Goal: Information Seeking & Learning: Check status

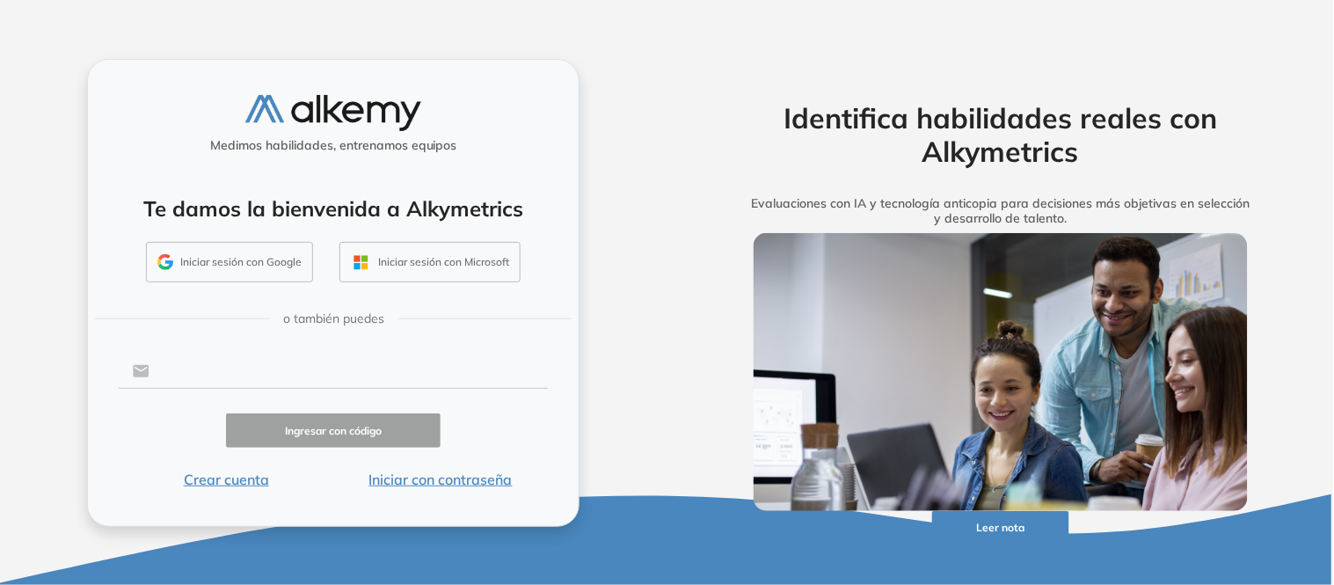
click at [220, 368] on input "text" at bounding box center [348, 370] width 398 height 33
type input "**********"
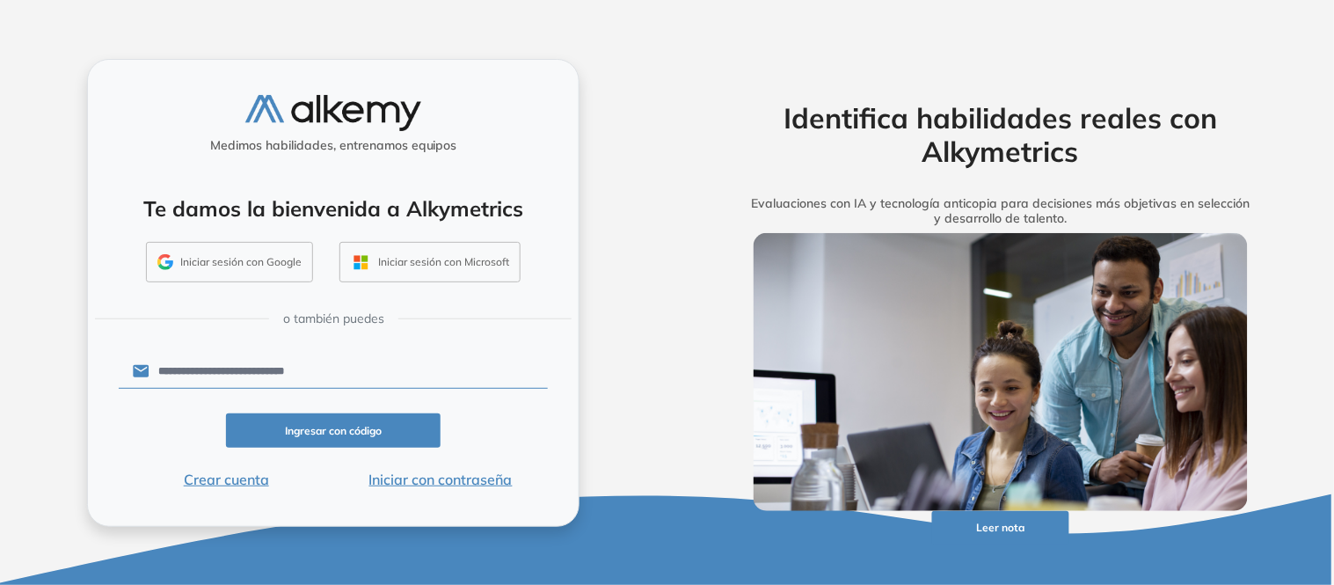
click at [317, 426] on button "Ingresar con código" at bounding box center [333, 430] width 215 height 34
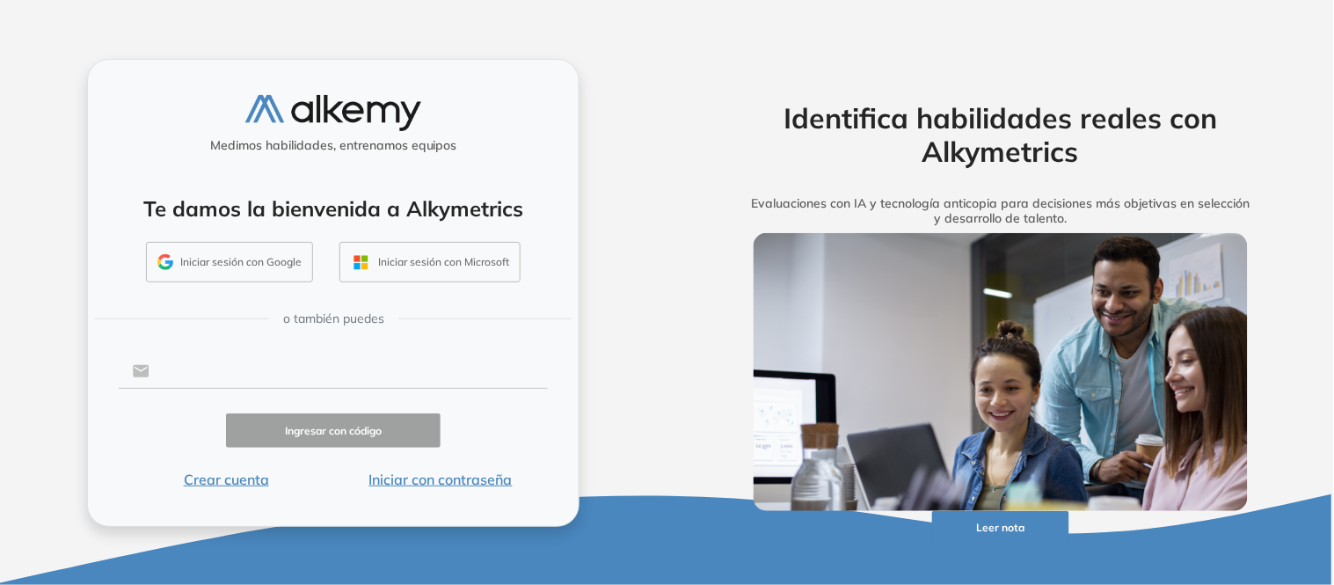
click at [222, 361] on input "text" at bounding box center [348, 370] width 398 height 33
click at [193, 258] on button "Iniciar sesión con Google" at bounding box center [229, 262] width 167 height 40
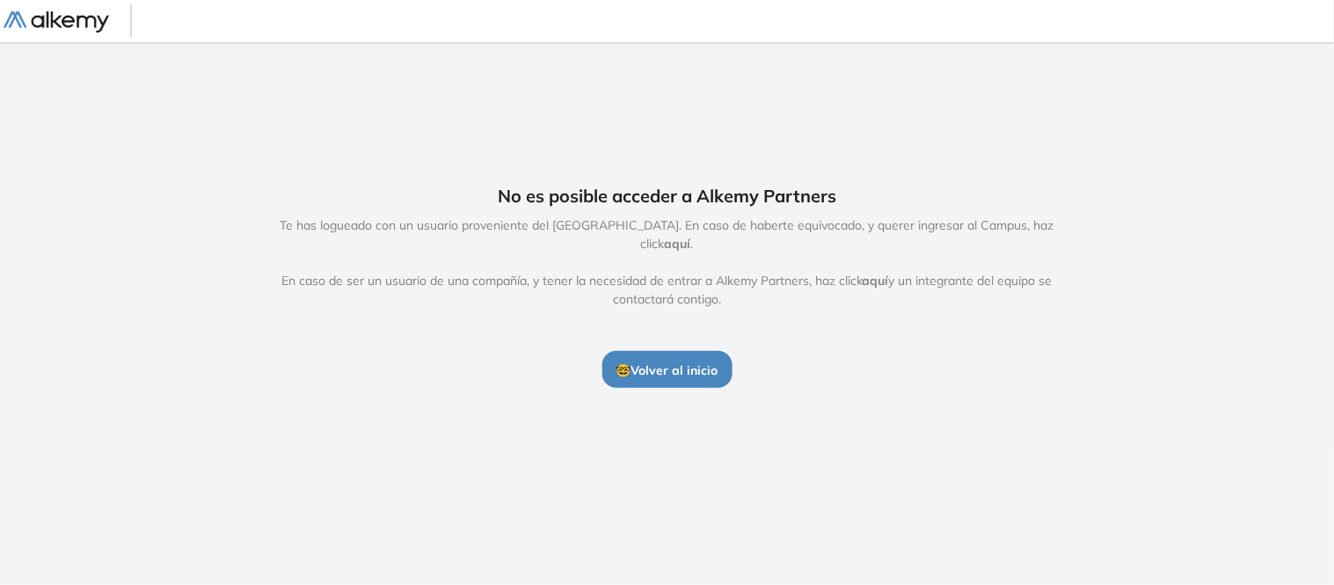
click at [620, 366] on span "🤓 Volver al inicio" at bounding box center [667, 370] width 102 height 16
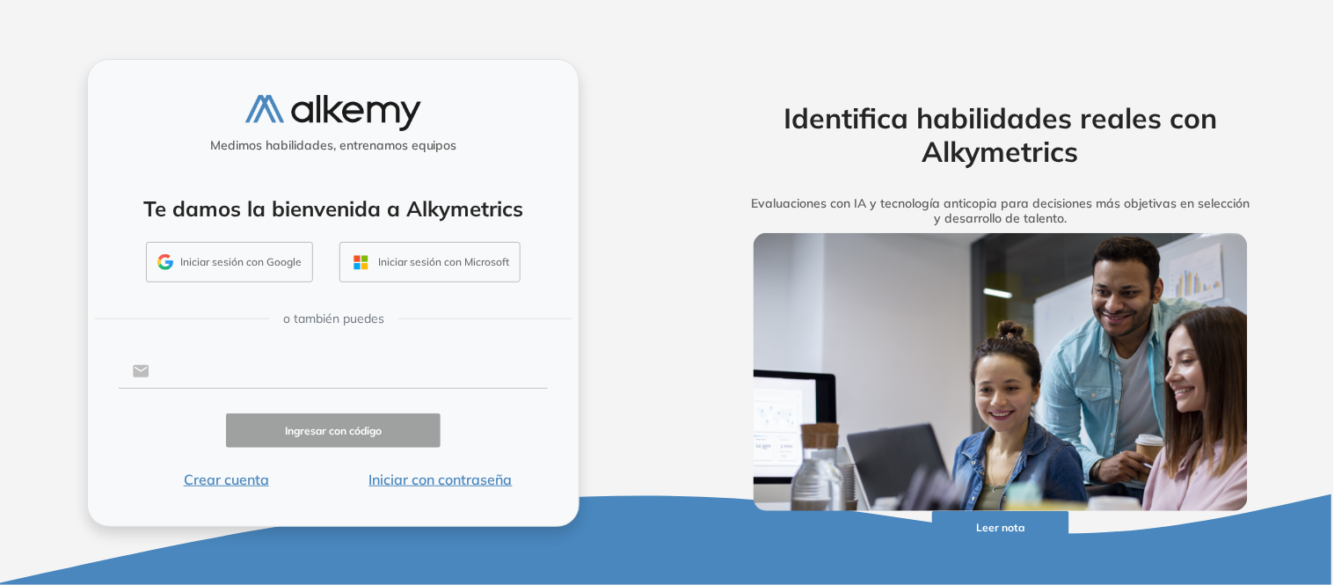
click at [278, 364] on input "text" at bounding box center [348, 370] width 398 height 33
type input "**********"
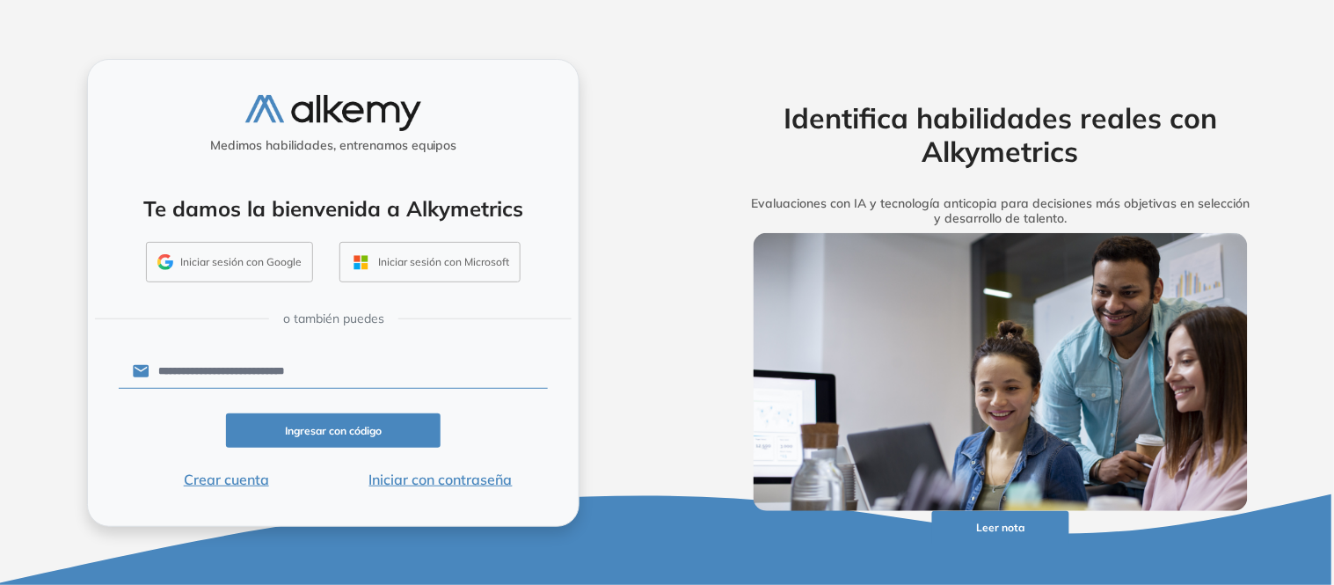
click at [371, 443] on button "Ingresar con código" at bounding box center [333, 430] width 215 height 34
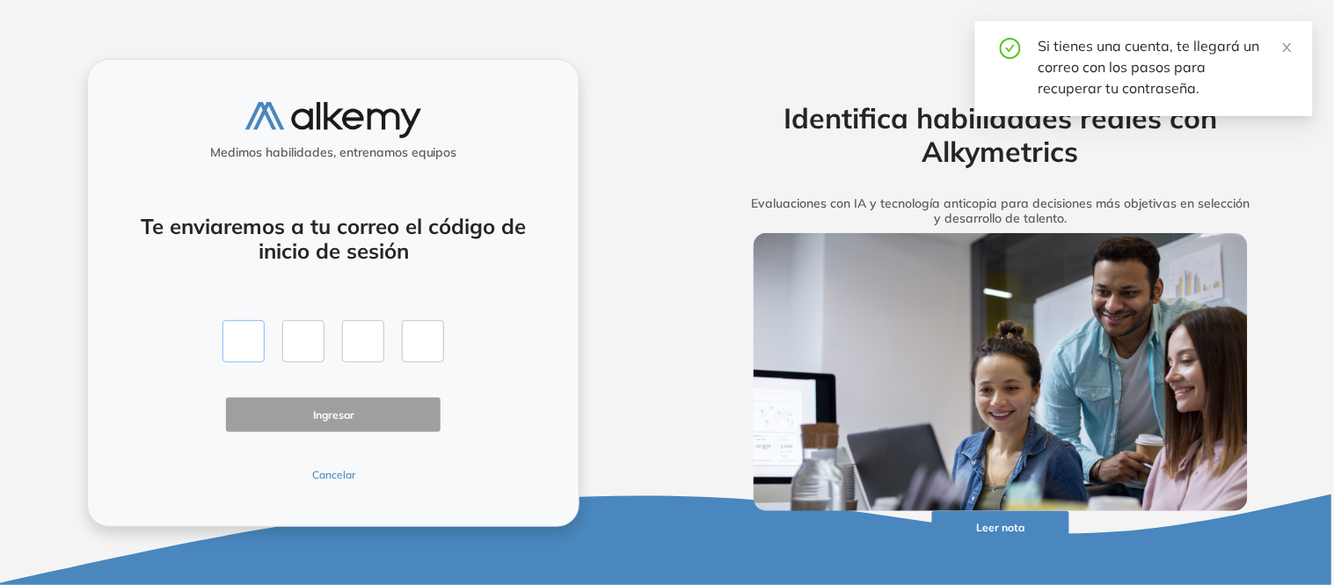
click at [234, 338] on input "text" at bounding box center [243, 341] width 42 height 42
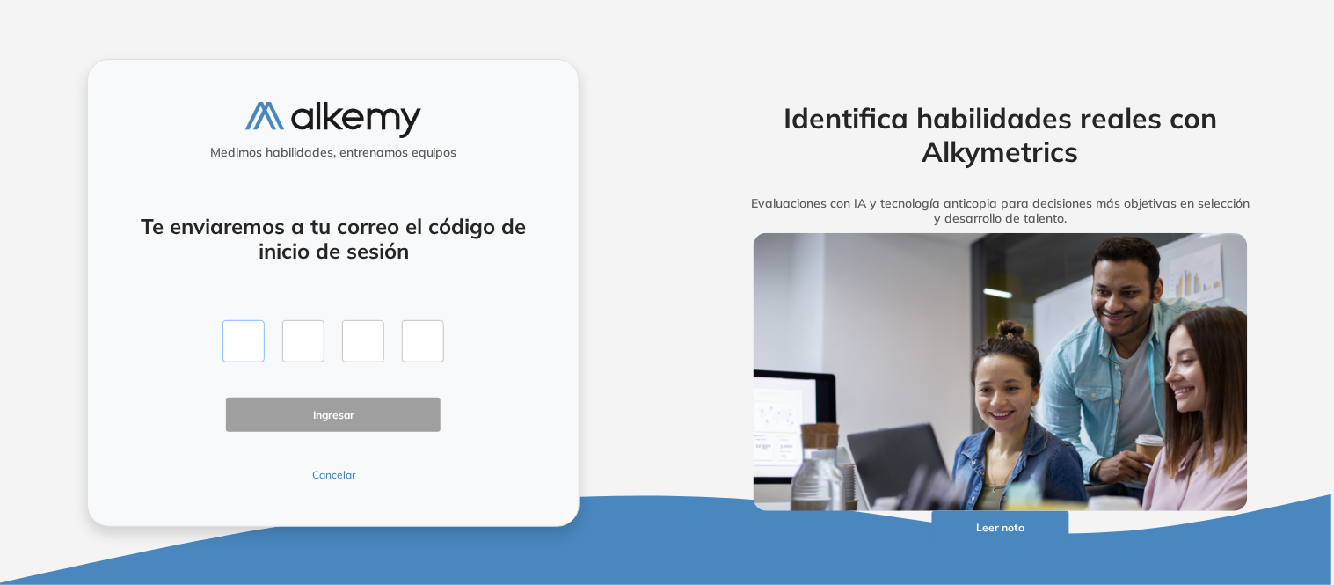
click at [237, 341] on input "text" at bounding box center [243, 341] width 42 height 42
type input "*"
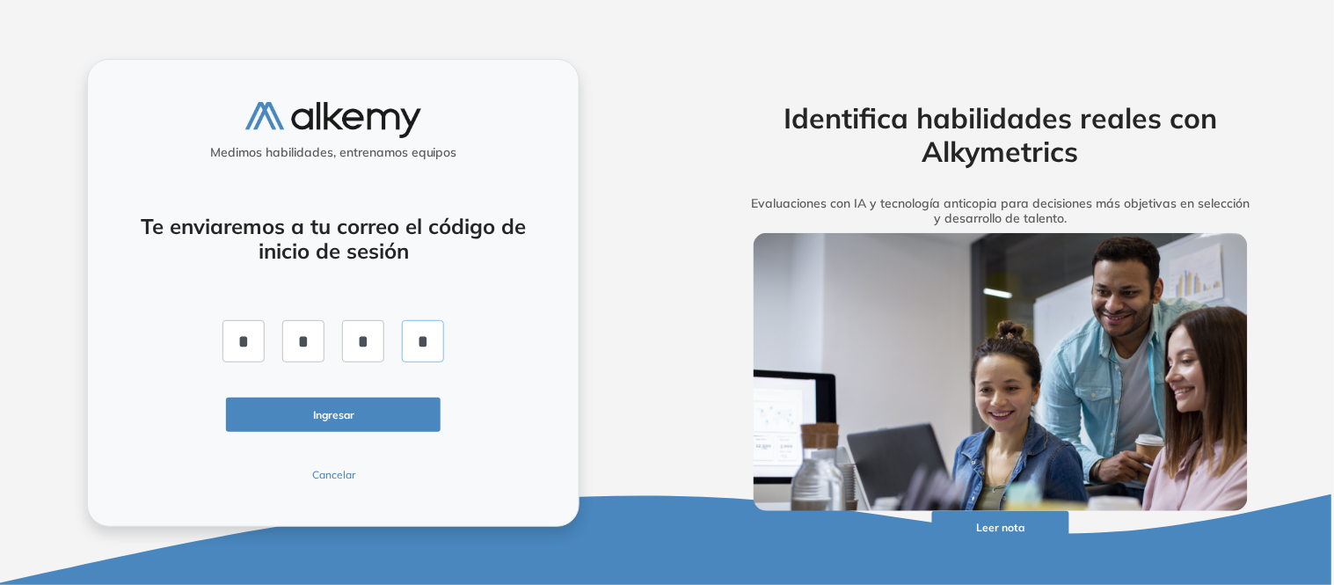
type input "*"
click button "Ingresar" at bounding box center [333, 414] width 215 height 34
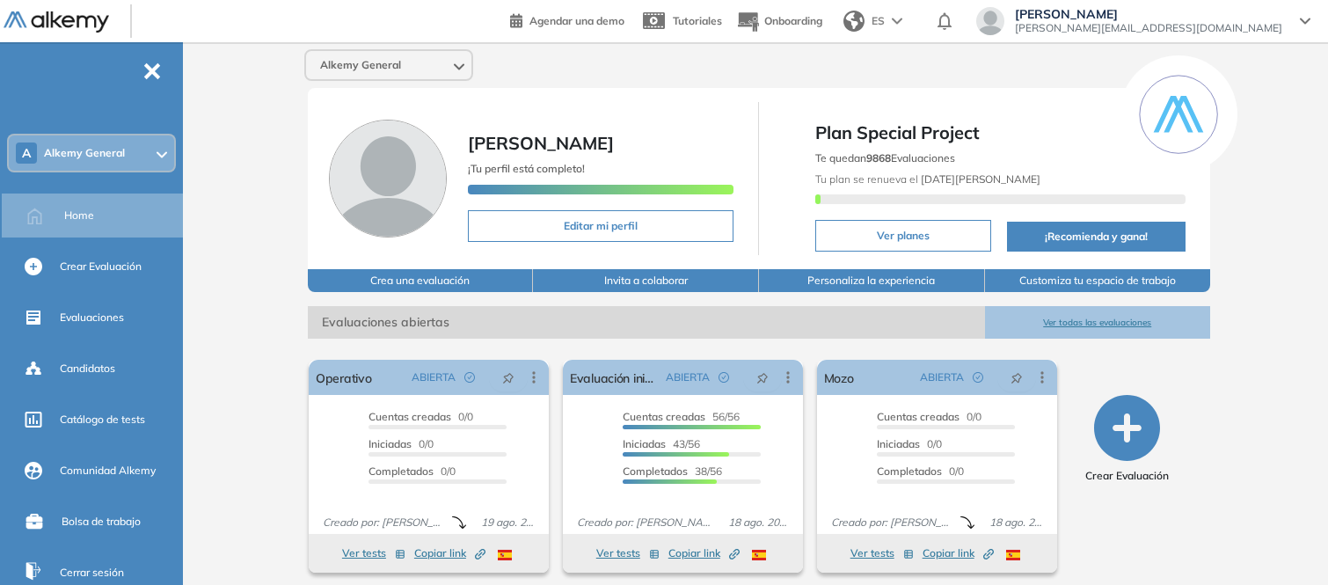
click at [1263, 346] on div "Alkemy General Maria Piccino ¡Tu perfil está completo! Editar mi perfil Plan Sp…" at bounding box center [759, 431] width 1138 height 778
click at [879, 130] on span "Plan Special Project" at bounding box center [1000, 133] width 370 height 26
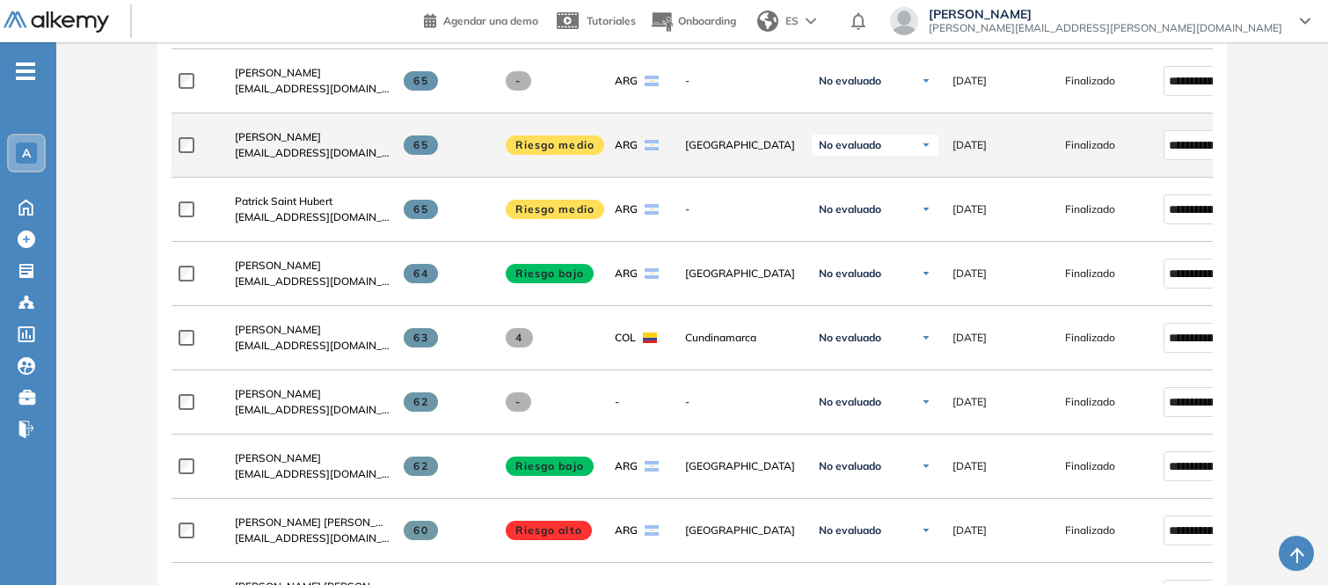
scroll to position [412, 0]
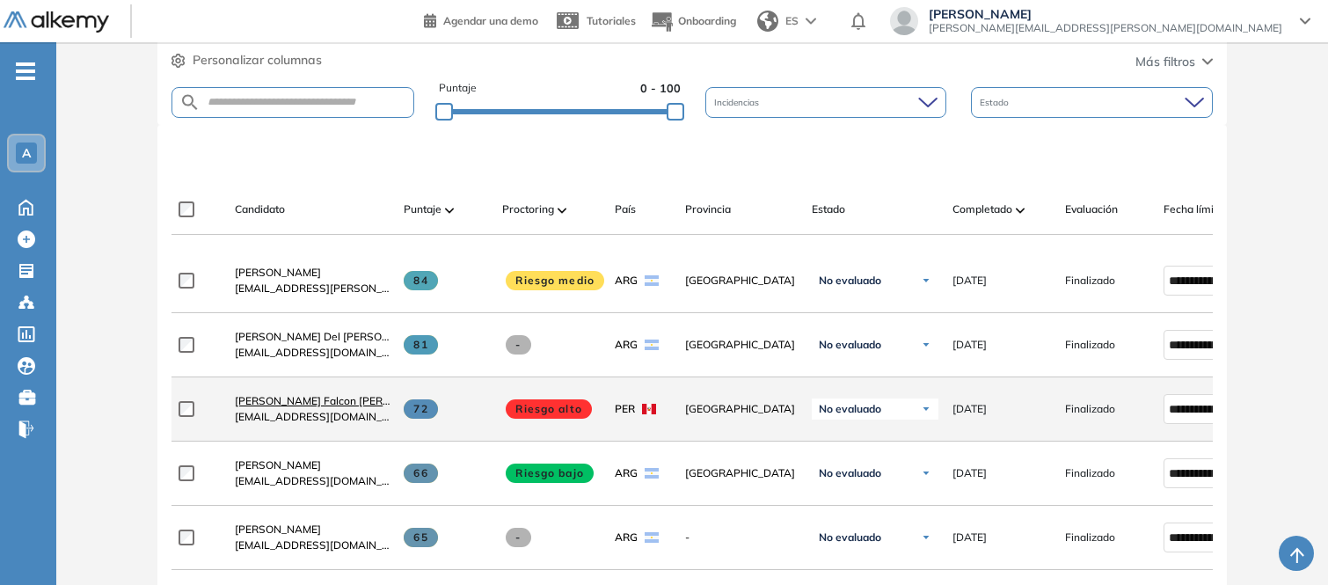
click at [257, 407] on span "[PERSON_NAME] Falcon [PERSON_NAME]" at bounding box center [340, 400] width 210 height 13
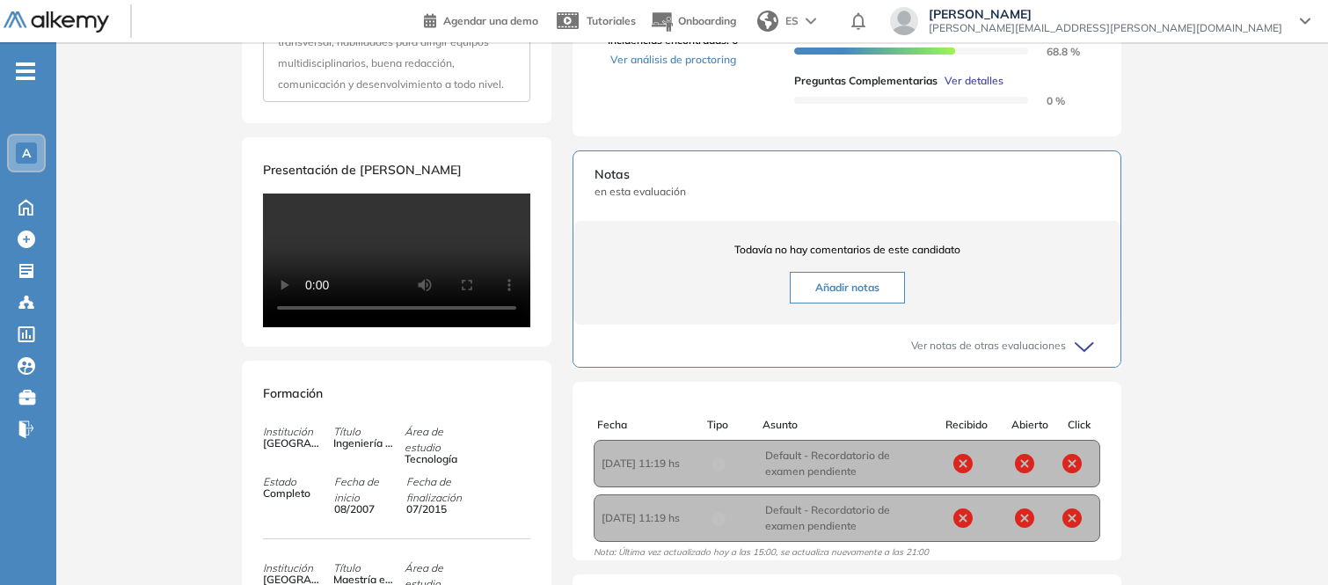
scroll to position [455, 0]
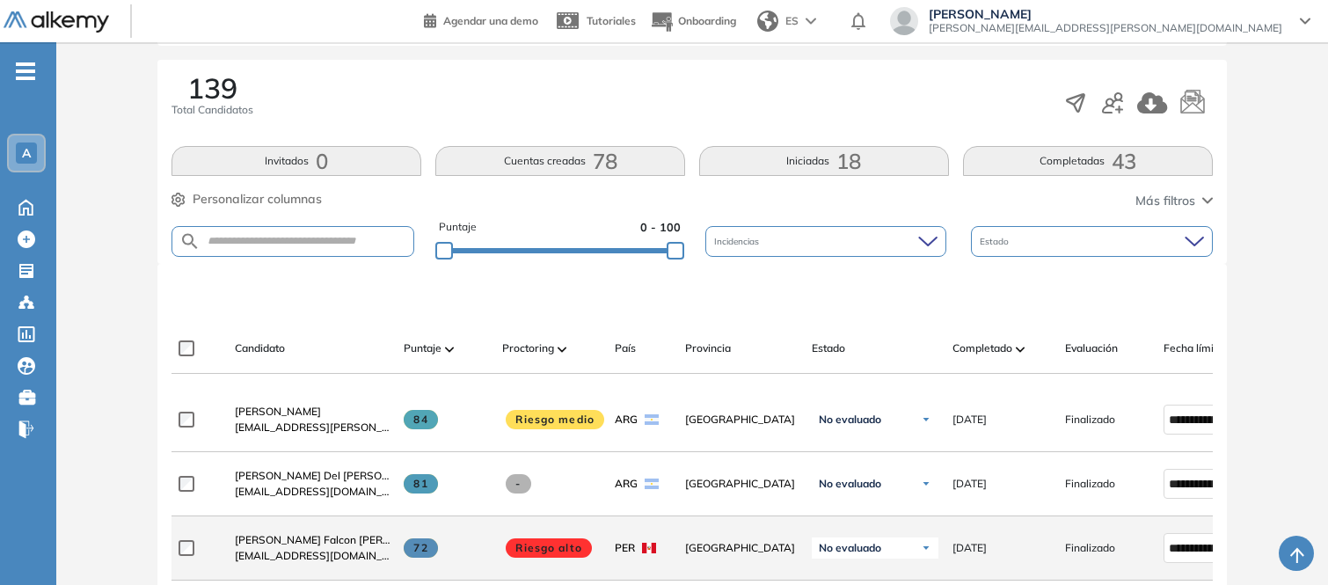
scroll to position [227, 0]
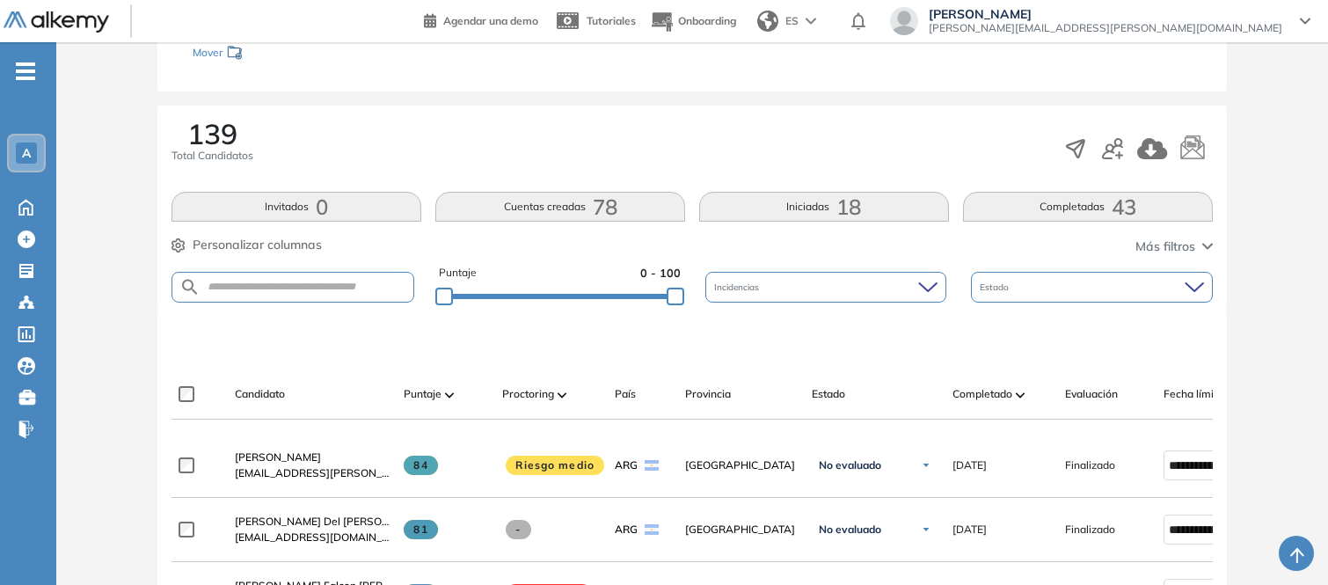
click at [1205, 244] on icon "button" at bounding box center [1207, 246] width 9 height 4
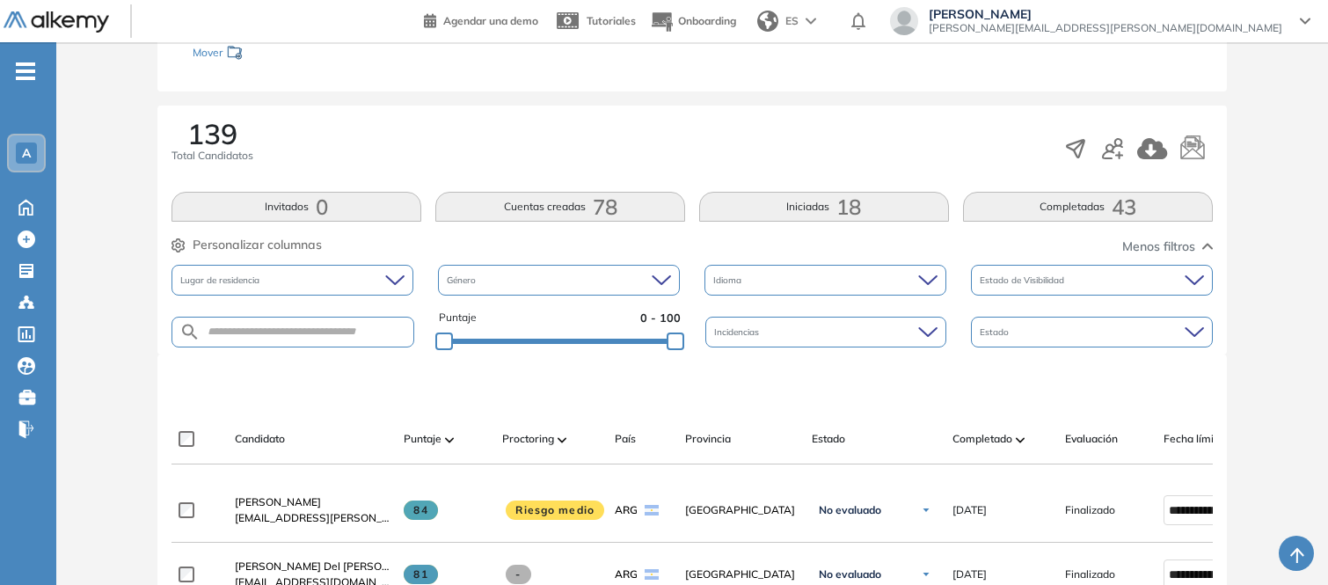
click at [1205, 244] on icon "button" at bounding box center [1207, 246] width 9 height 4
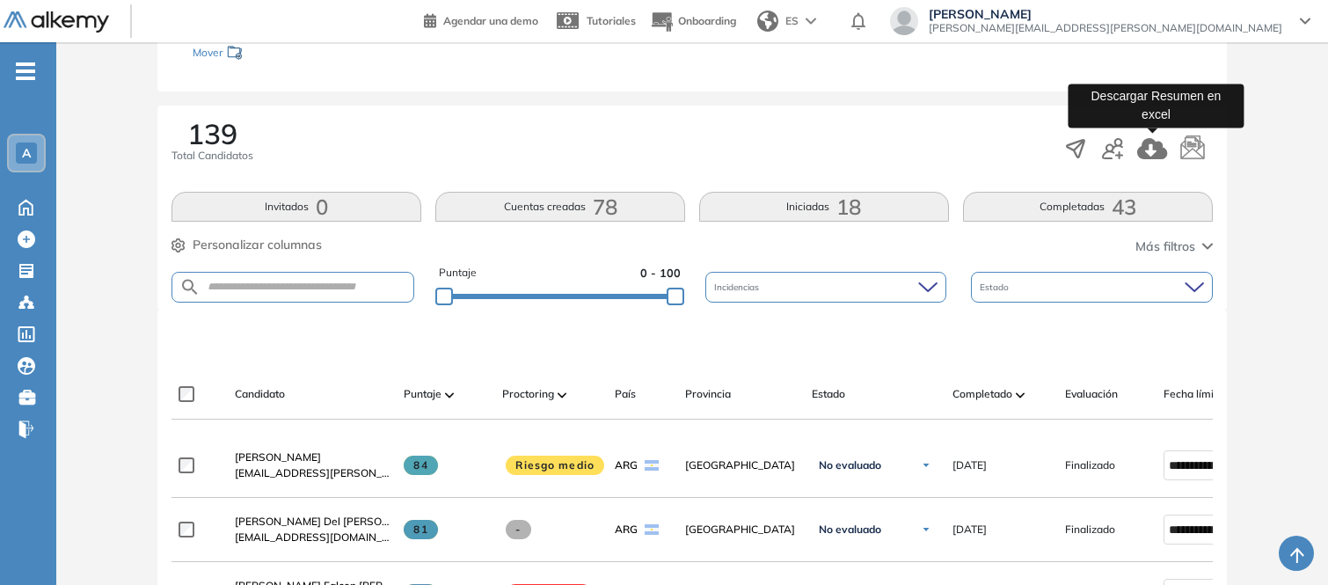
click at [1147, 147] on icon "button" at bounding box center [1152, 148] width 30 height 21
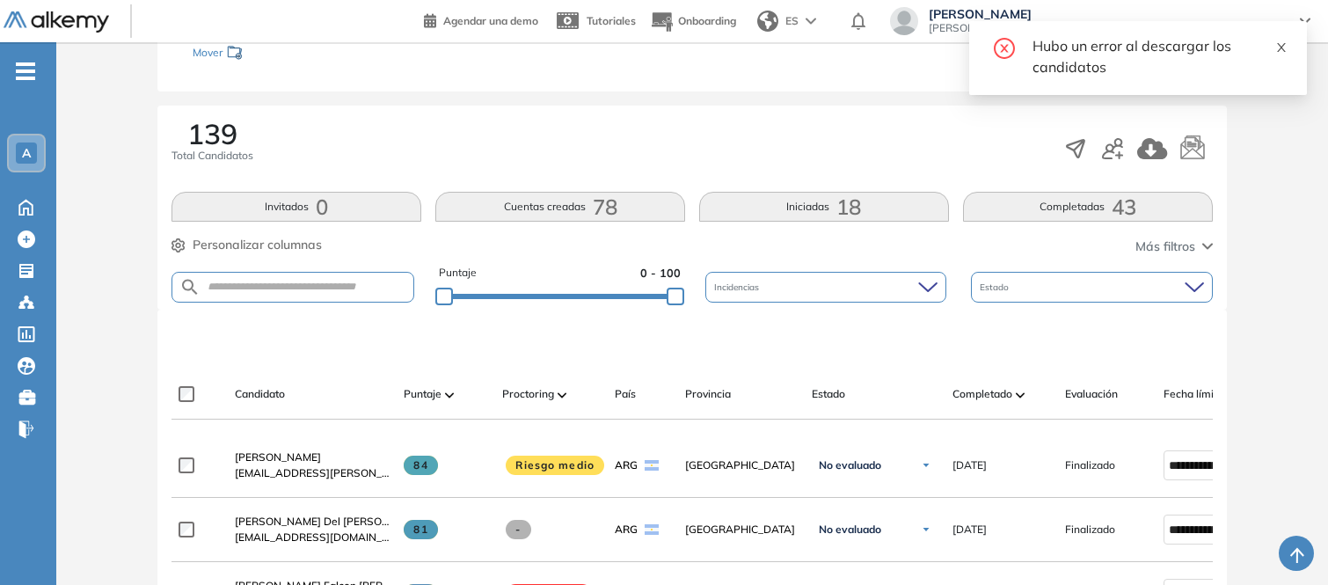
click at [1282, 44] on icon "close" at bounding box center [1281, 47] width 12 height 12
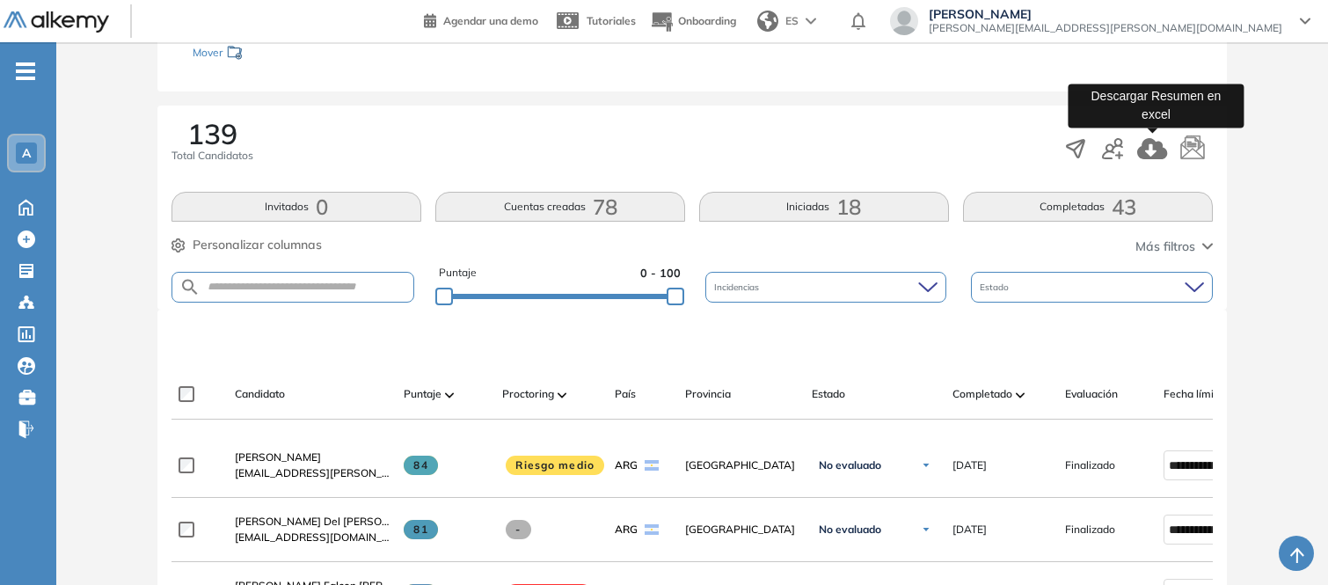
click at [1156, 146] on icon "button" at bounding box center [1152, 148] width 30 height 21
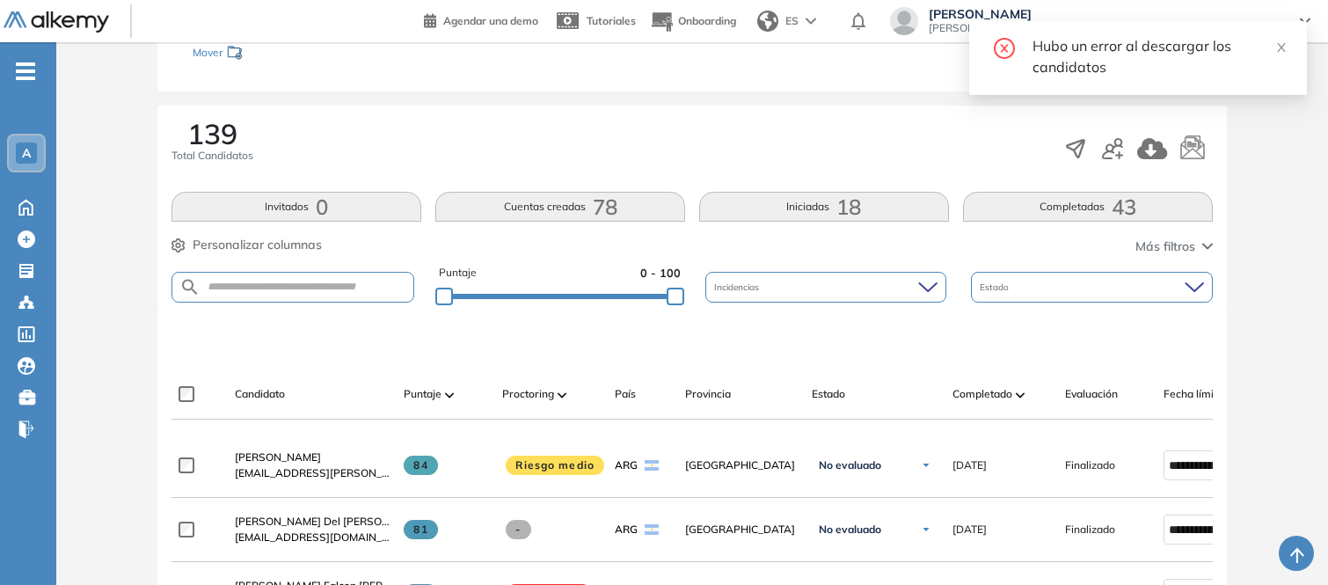
click at [1091, 36] on div "Hubo un error al descargar los candidatos" at bounding box center [1158, 56] width 253 height 42
click at [886, 127] on div "139 Total Candidatos" at bounding box center [691, 149] width 1041 height 58
click at [164, 138] on div "139 Total Candidatos Invitados 0 Cuentas creadas 78 Iniciadas 18 Completadas 43…" at bounding box center [691, 208] width 1069 height 204
click at [179, 138] on div "139 Total Candidatos" at bounding box center [212, 142] width 82 height 44
click at [1077, 208] on button "Completadas 43" at bounding box center [1088, 207] width 250 height 30
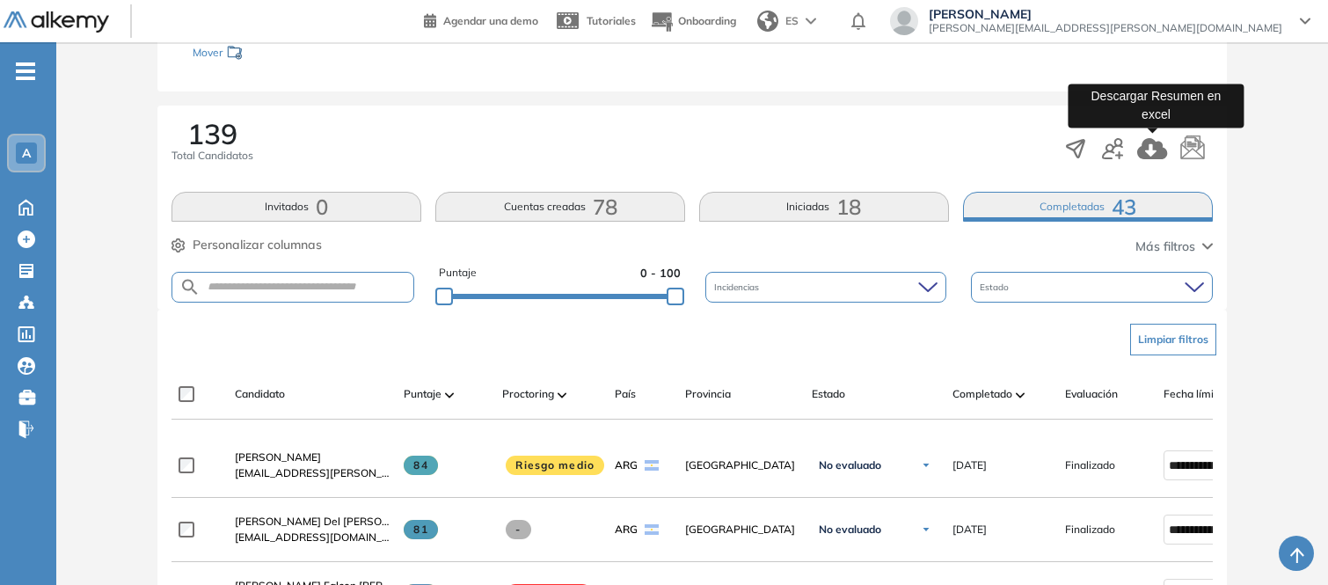
click at [1149, 147] on icon "button" at bounding box center [1152, 148] width 31 height 21
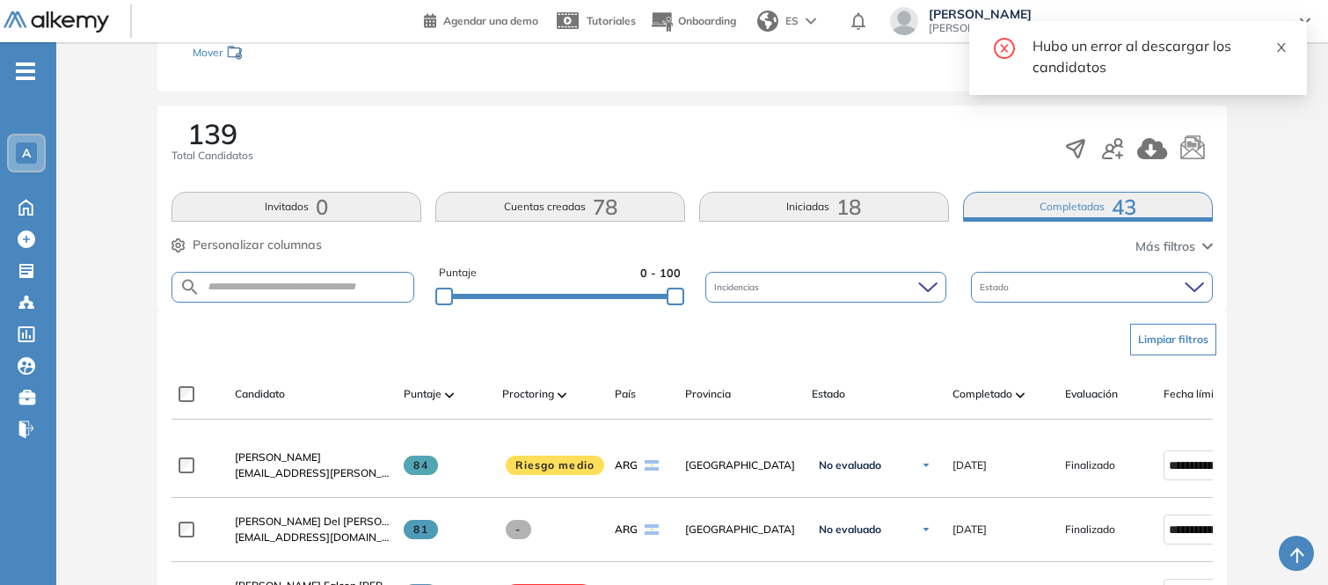
click at [1278, 53] on icon "close" at bounding box center [1281, 47] width 12 height 12
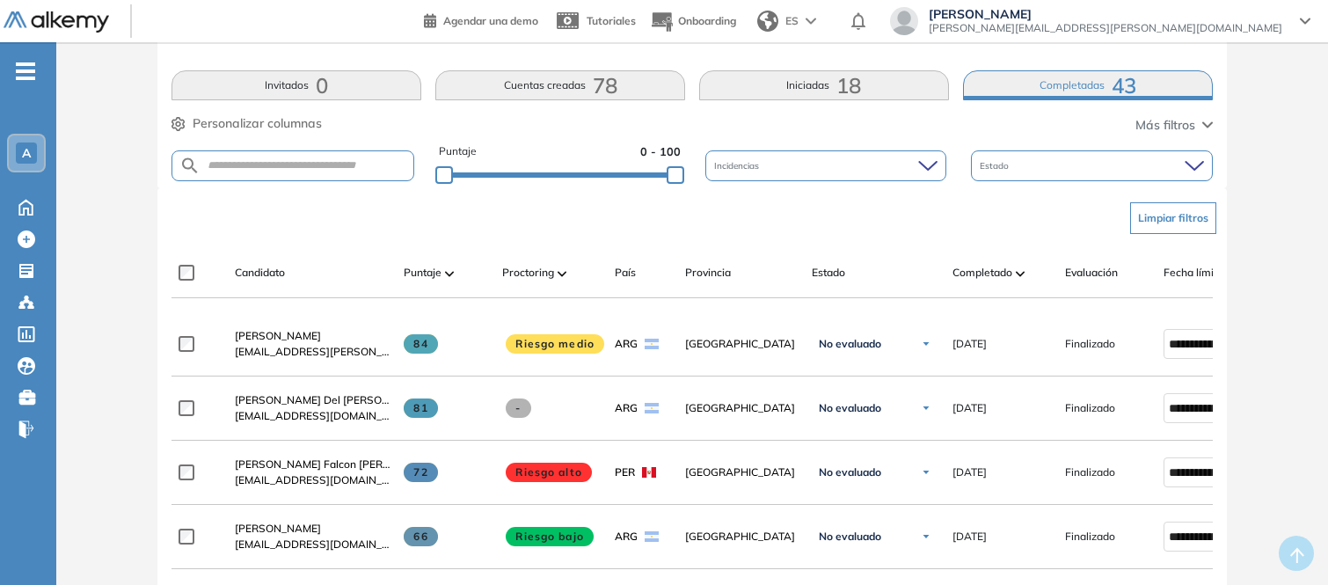
scroll to position [0, 0]
